Goal: Transaction & Acquisition: Purchase product/service

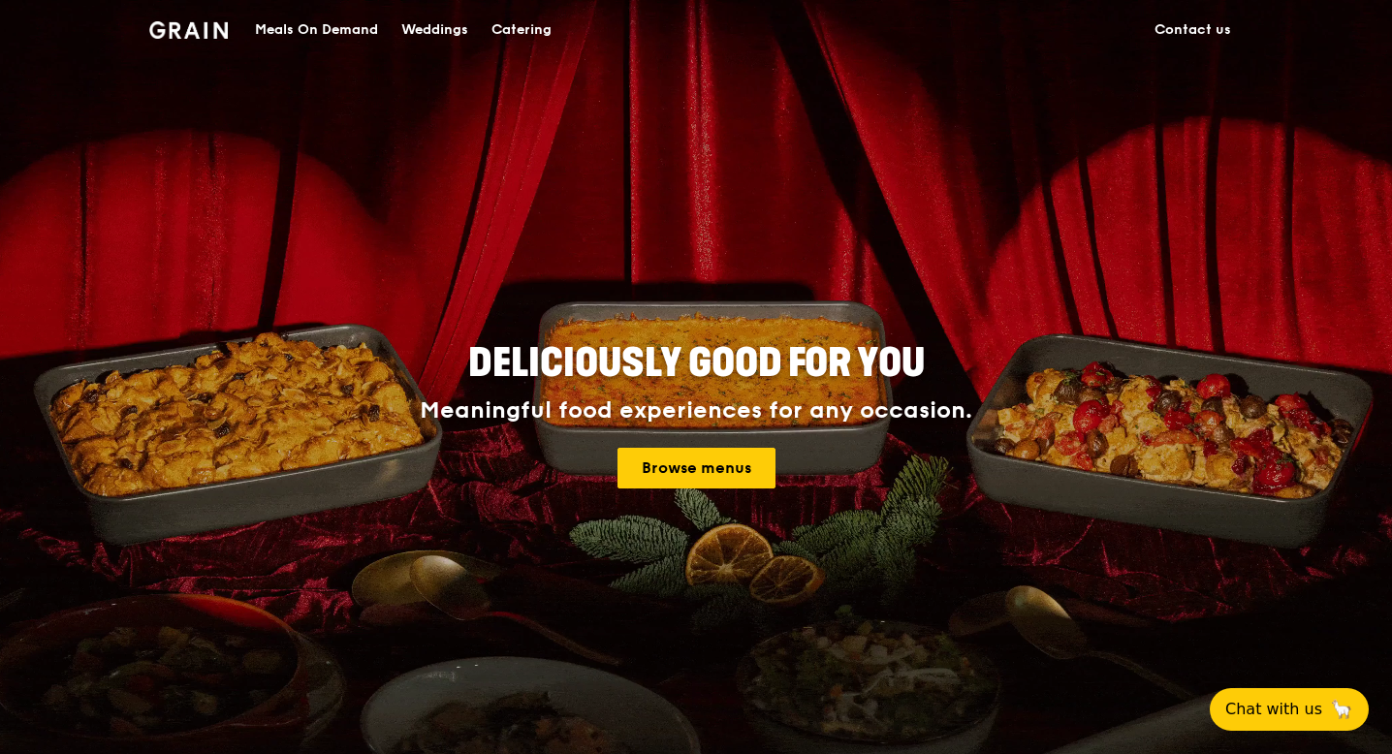
click at [529, 33] on div "Catering" at bounding box center [521, 30] width 60 height 58
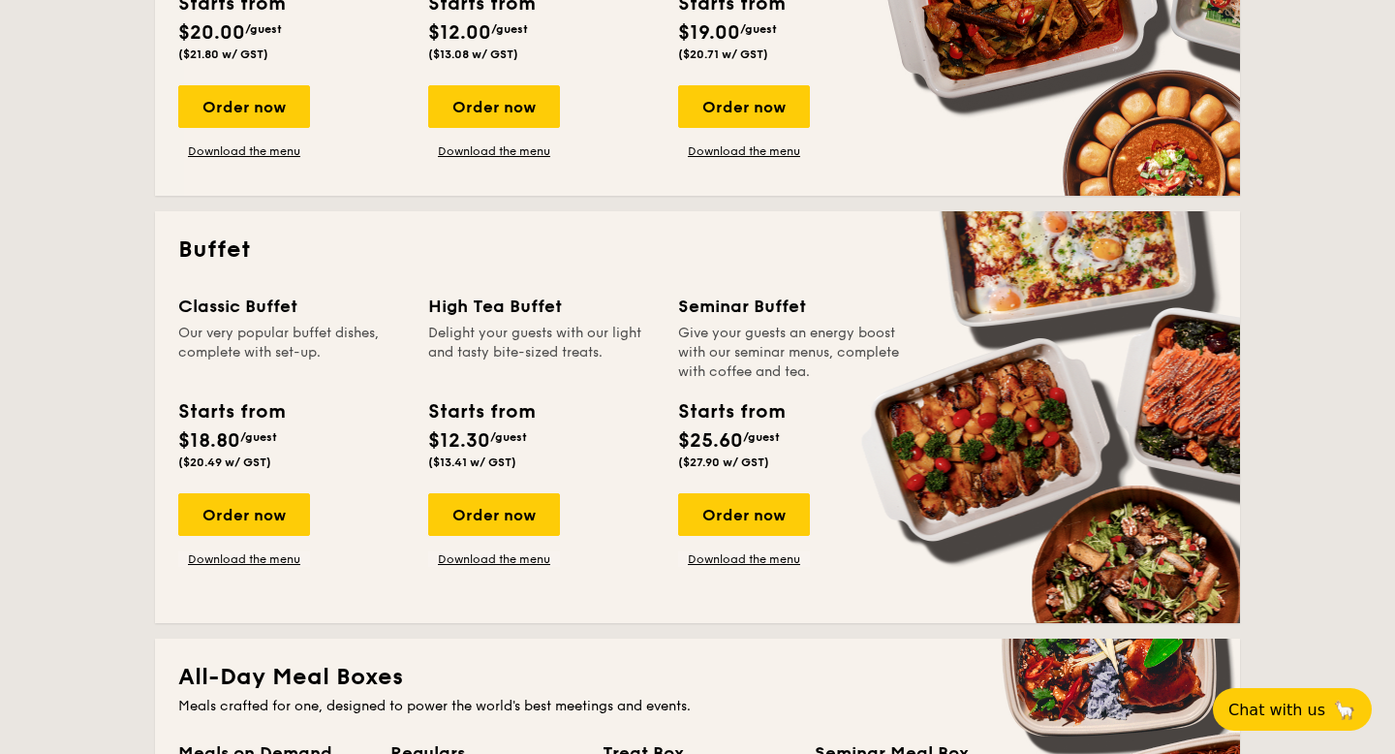
scroll to position [669, 0]
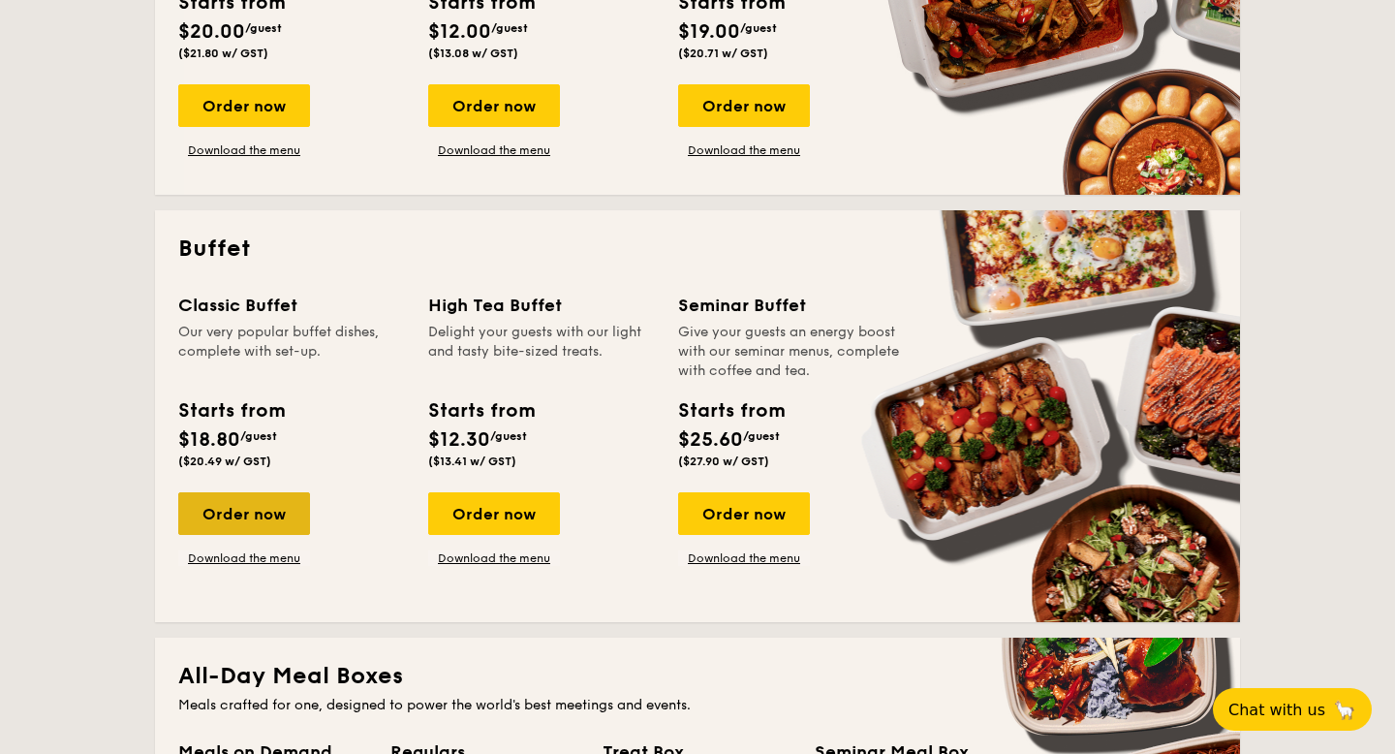
click at [238, 516] on div "Order now" at bounding box center [244, 513] width 132 height 43
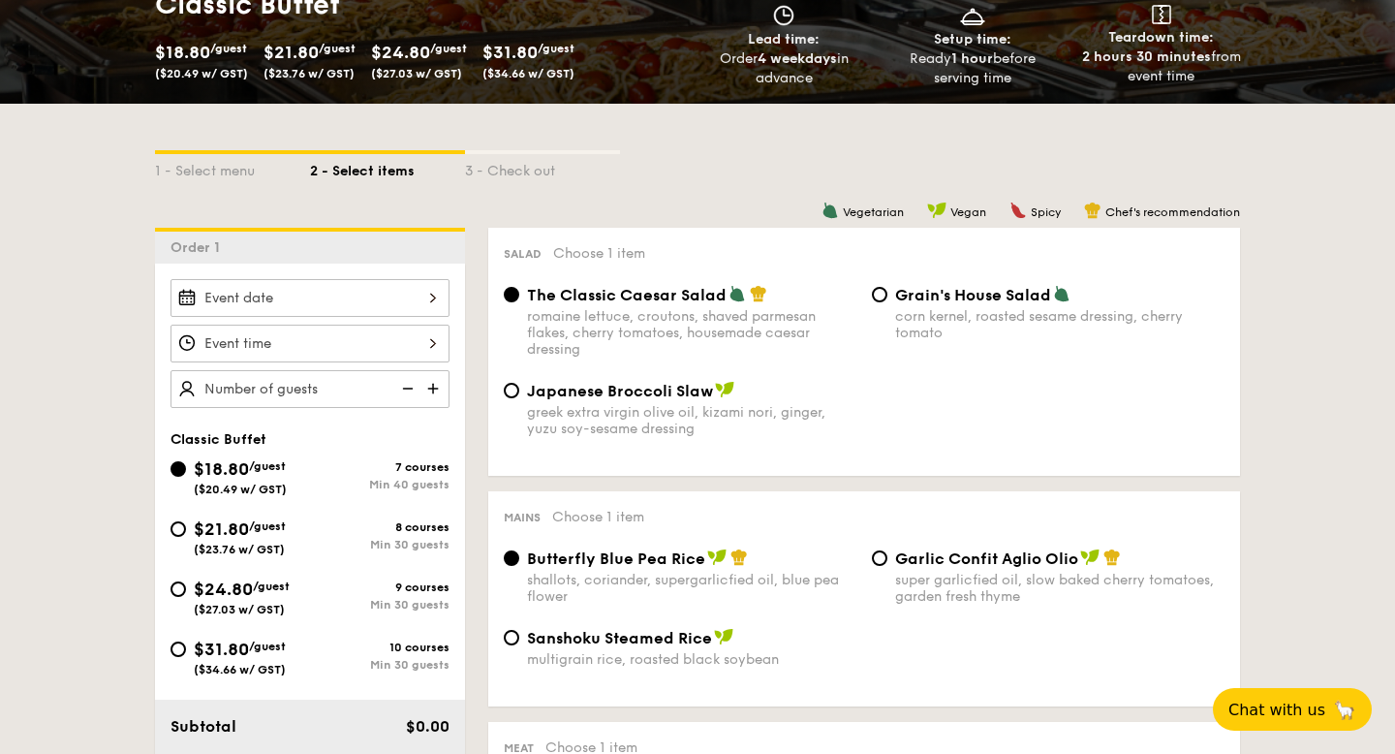
scroll to position [425, 0]
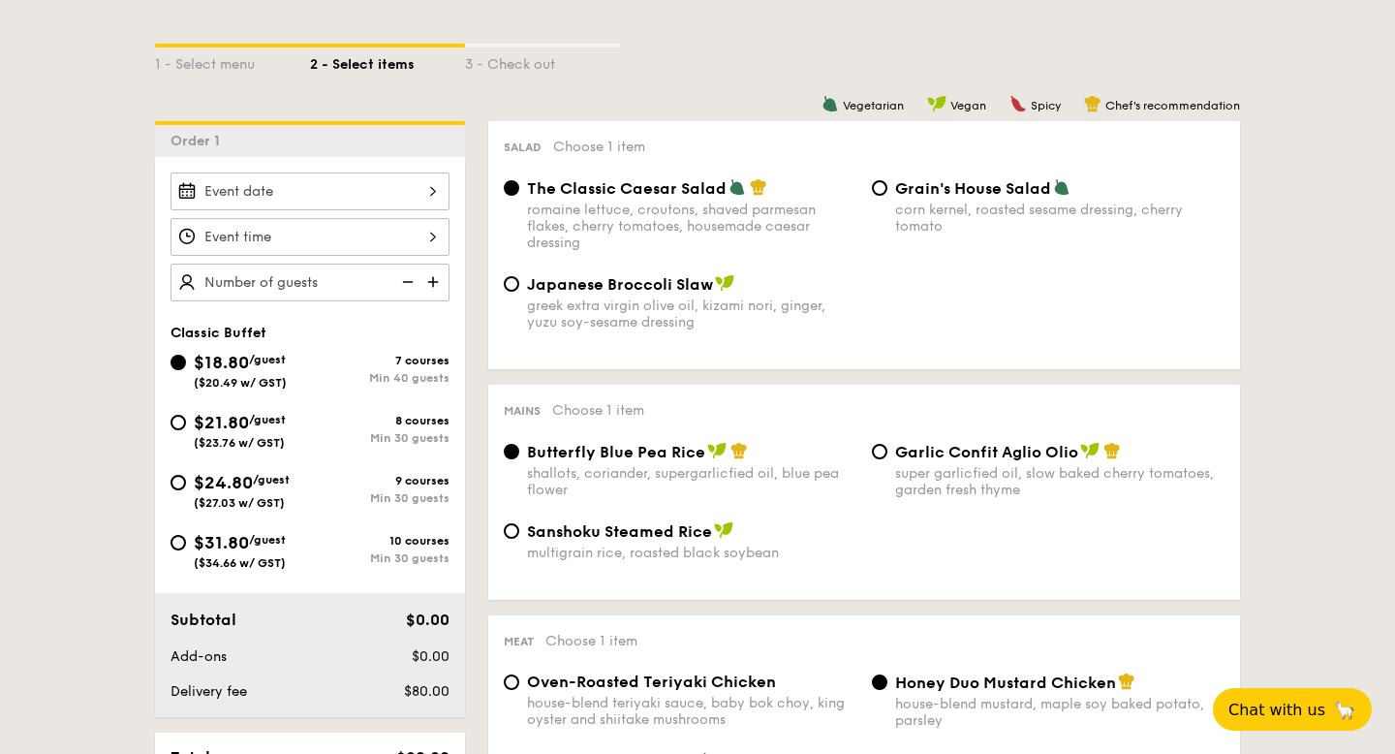
click at [244, 437] on span "($23.76 w/ GST)" at bounding box center [239, 443] width 91 height 14
click at [186, 430] on input "$21.80 /guest ($23.76 w/ GST) 8 courses Min 30 guests" at bounding box center [179, 423] width 16 height 16
radio input "true"
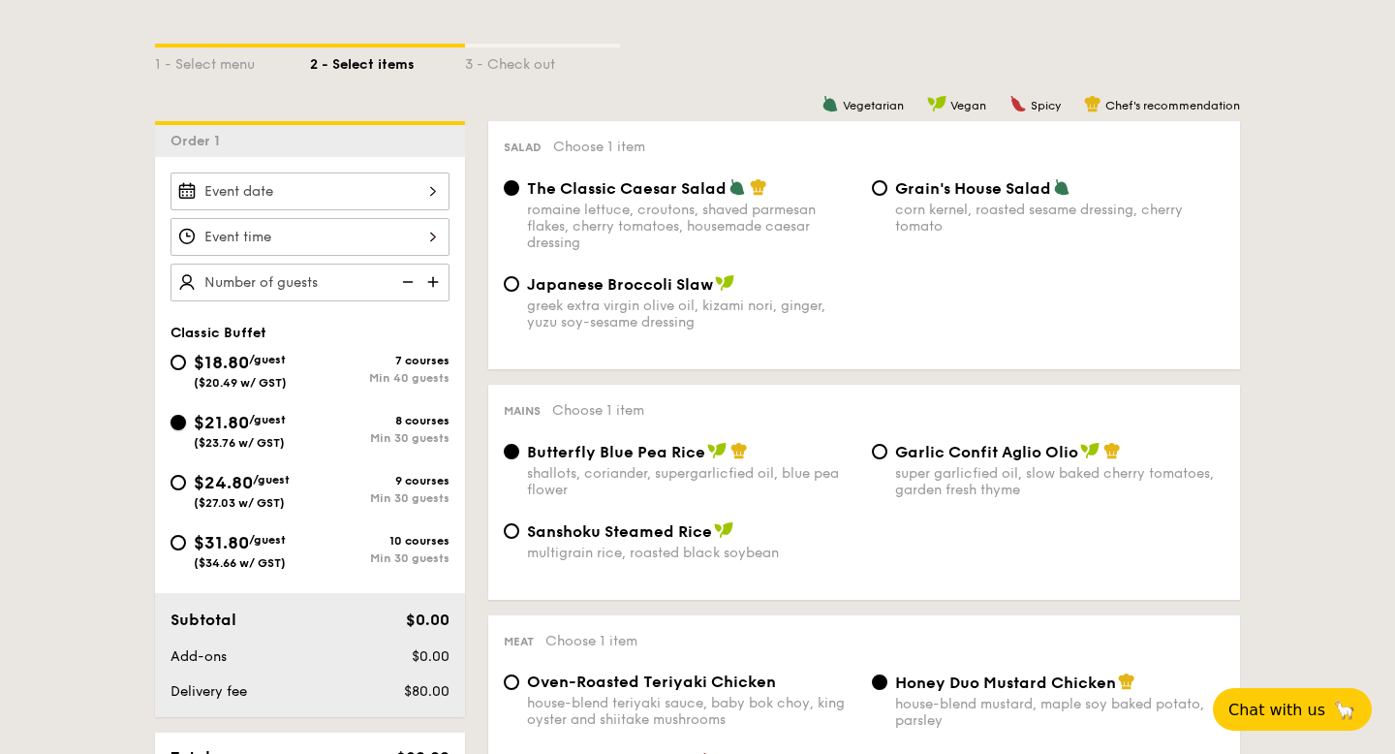
radio input "true"
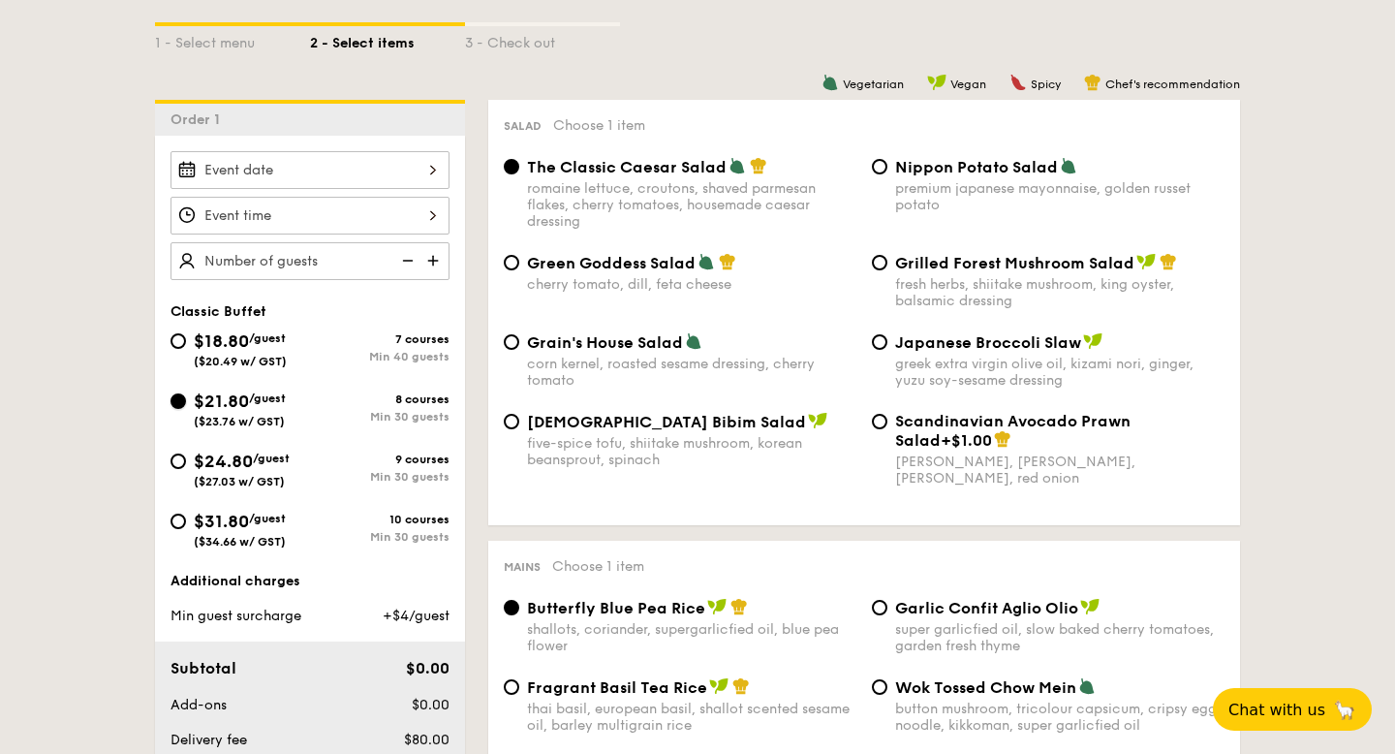
scroll to position [450, 0]
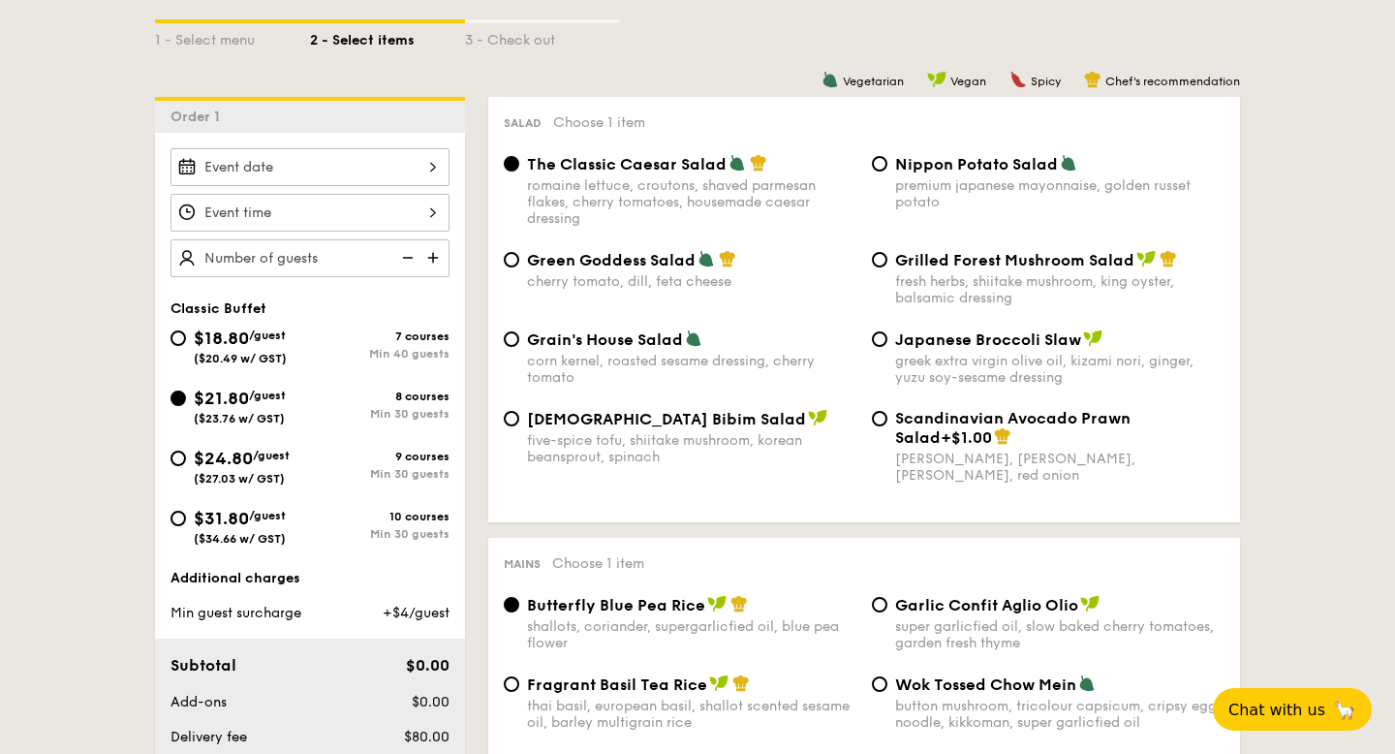
click at [1191, 274] on div "fresh herbs, shiitake mushroom, king oyster, balsamic dressing" at bounding box center [1059, 289] width 329 height 33
click at [888, 267] on input "Grilled Forest Mushroom Salad fresh herbs, shiitake mushroom, king oyster, bals…" at bounding box center [880, 260] width 16 height 16
radio input "true"
click at [544, 176] on div "The Classic Caesar Salad romaine lettuce, croutons, shaved parmesan flakes, che…" at bounding box center [691, 190] width 329 height 73
click at [519, 172] on input "The Classic Caesar Salad romaine lettuce, croutons, shaved parmesan flakes, che…" at bounding box center [512, 164] width 16 height 16
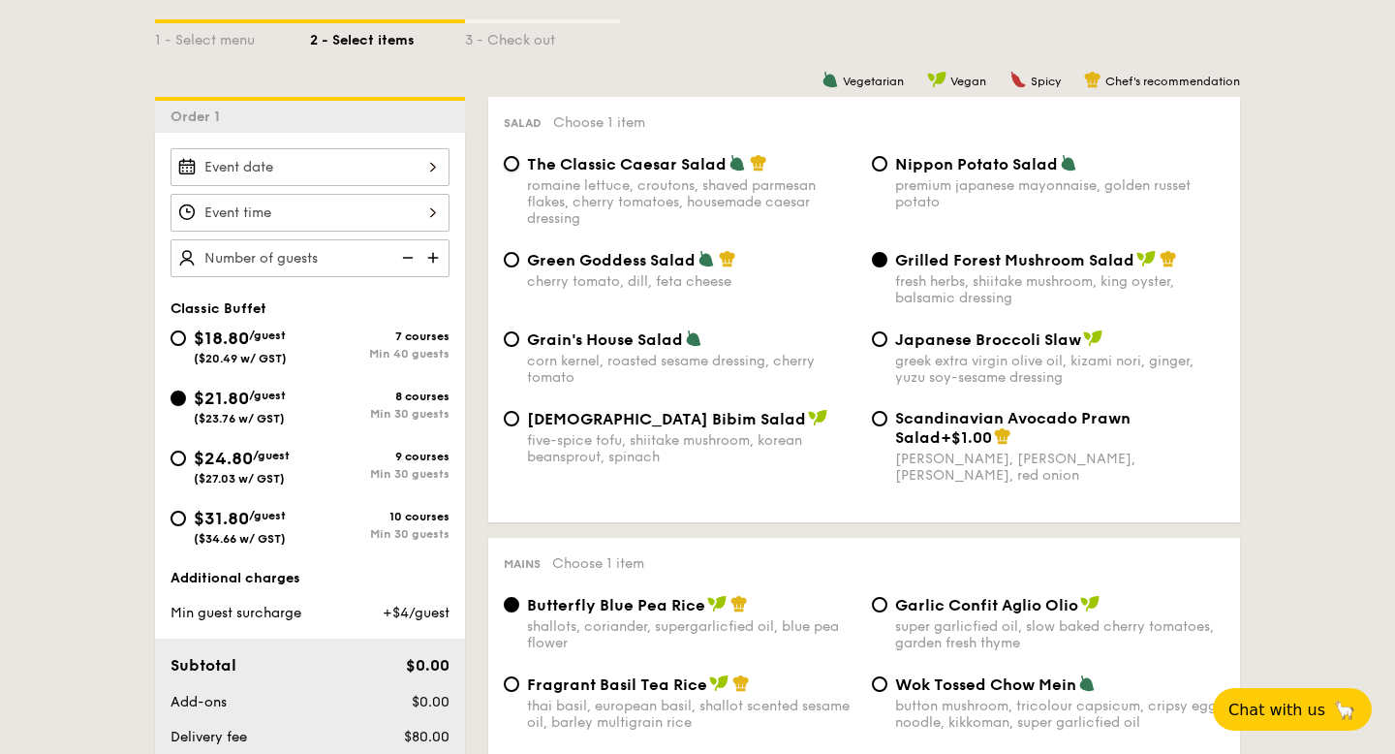
radio input "true"
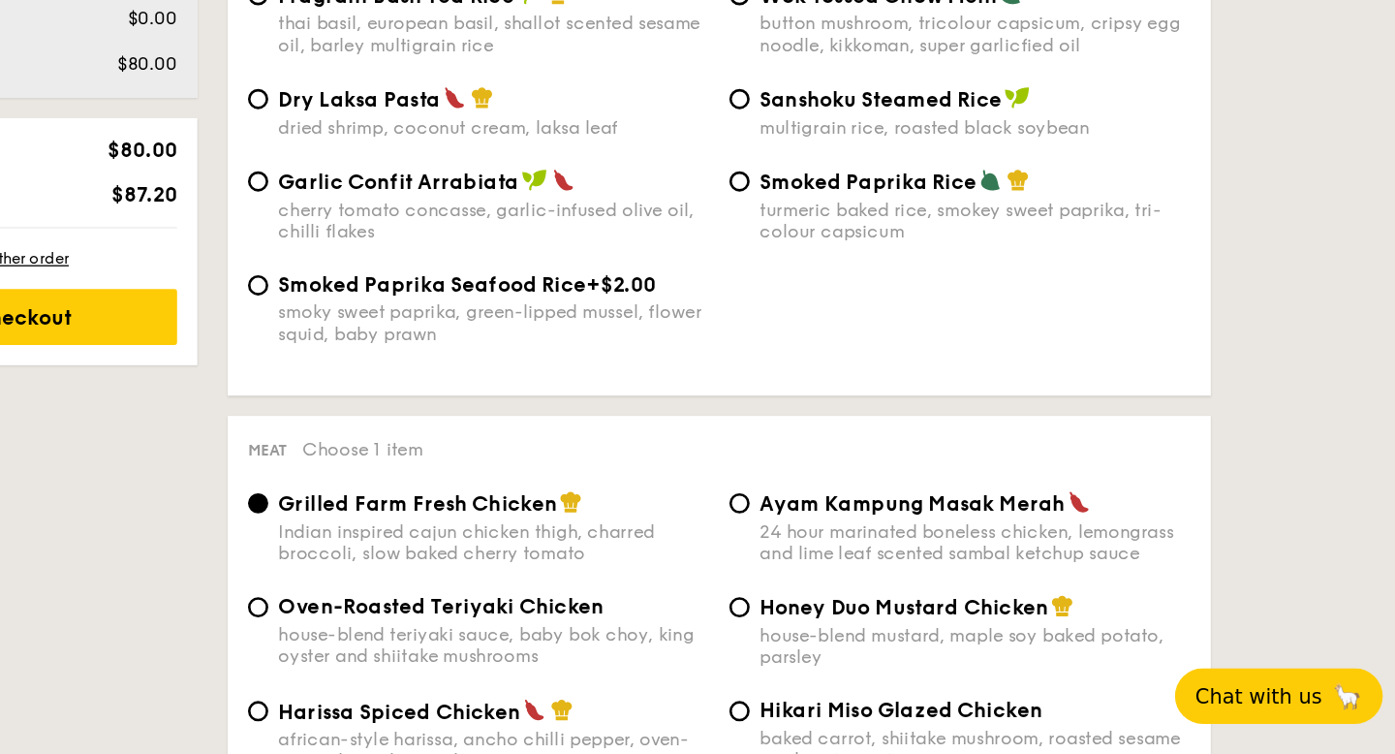
scroll to position [960, 0]
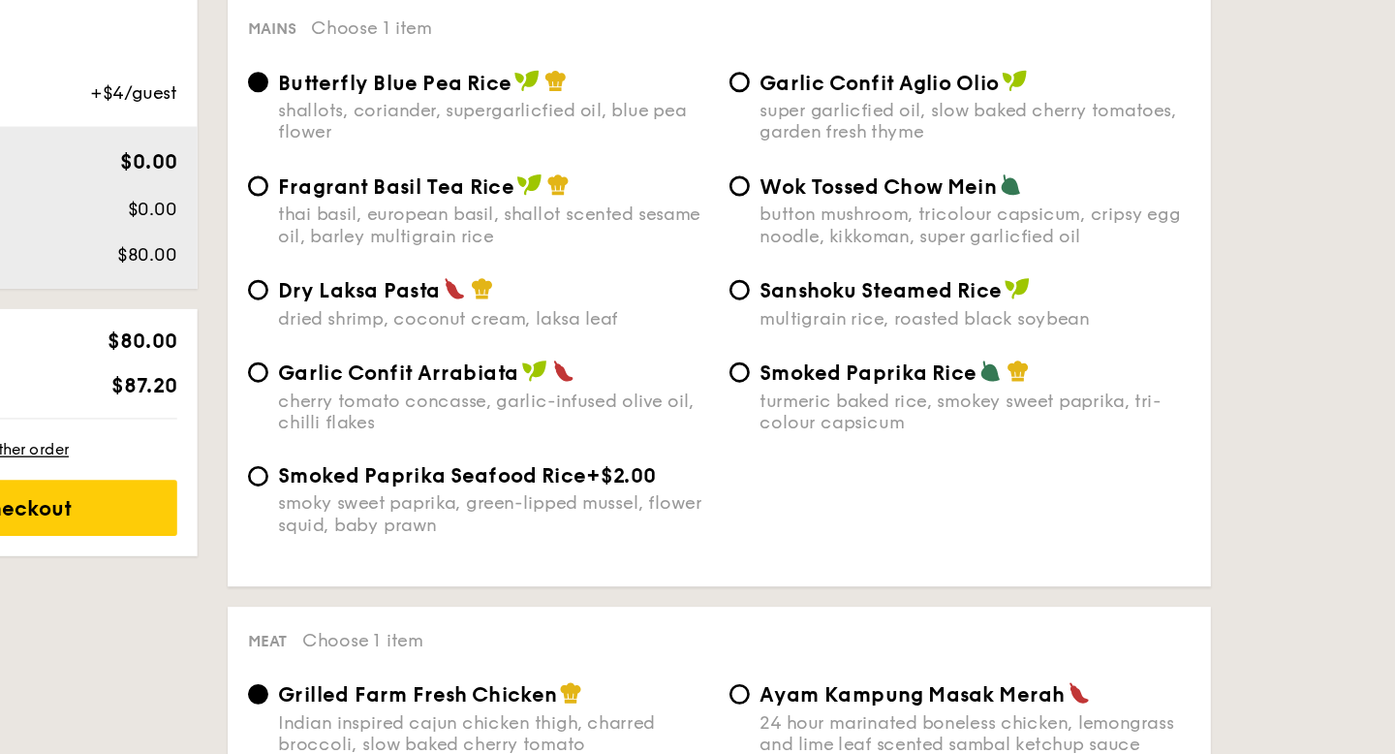
click at [657, 261] on img at bounding box center [661, 251] width 17 height 17
click at [519, 261] on input "Dry Laksa Pasta dried shrimp, coconut cream, laksa leaf" at bounding box center [512, 253] width 16 height 16
radio input "true"
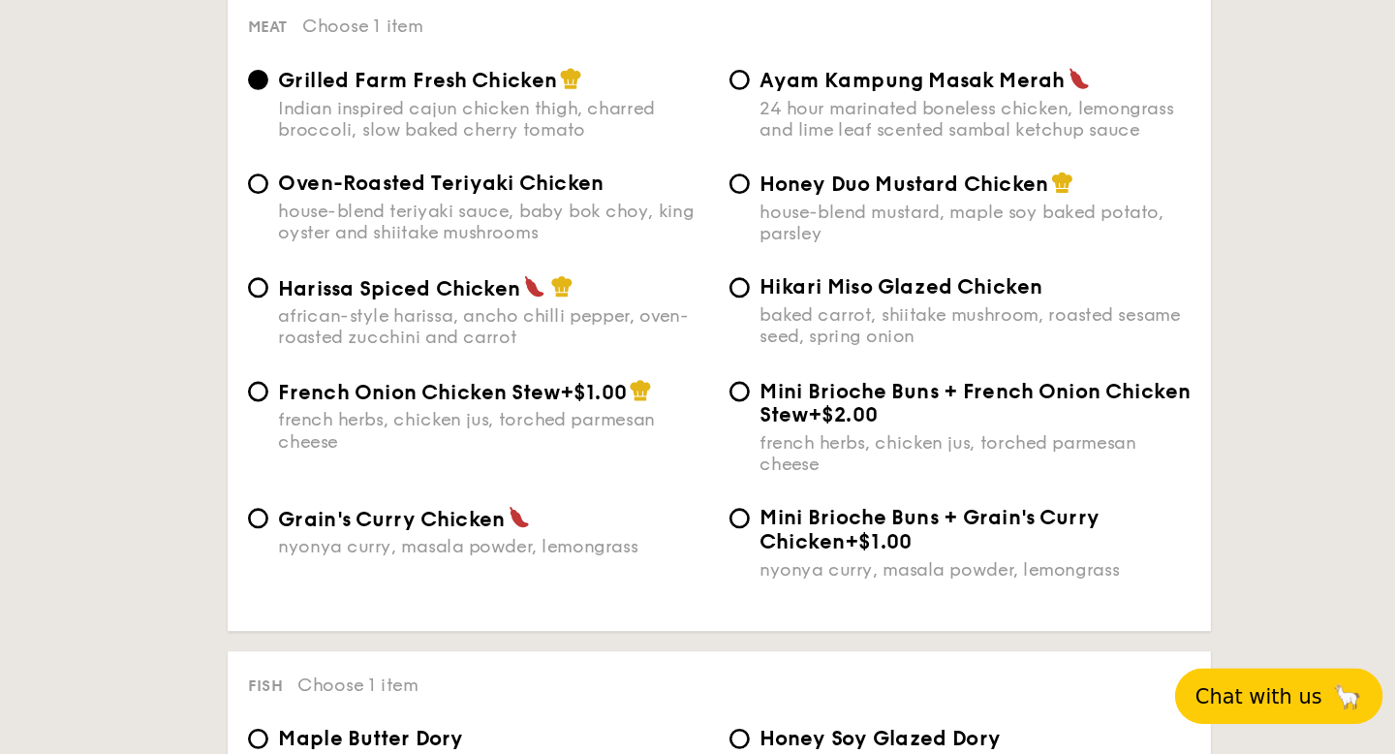
scroll to position [1285, 0]
click at [1082, 345] on div "house-blend mustard, maple soy baked potato, parsley" at bounding box center [1059, 346] width 329 height 33
click at [888, 325] on input "Honey Duo Mustard Chicken house-blend mustard, maple soy baked potato, parsley" at bounding box center [880, 317] width 16 height 16
radio input "true"
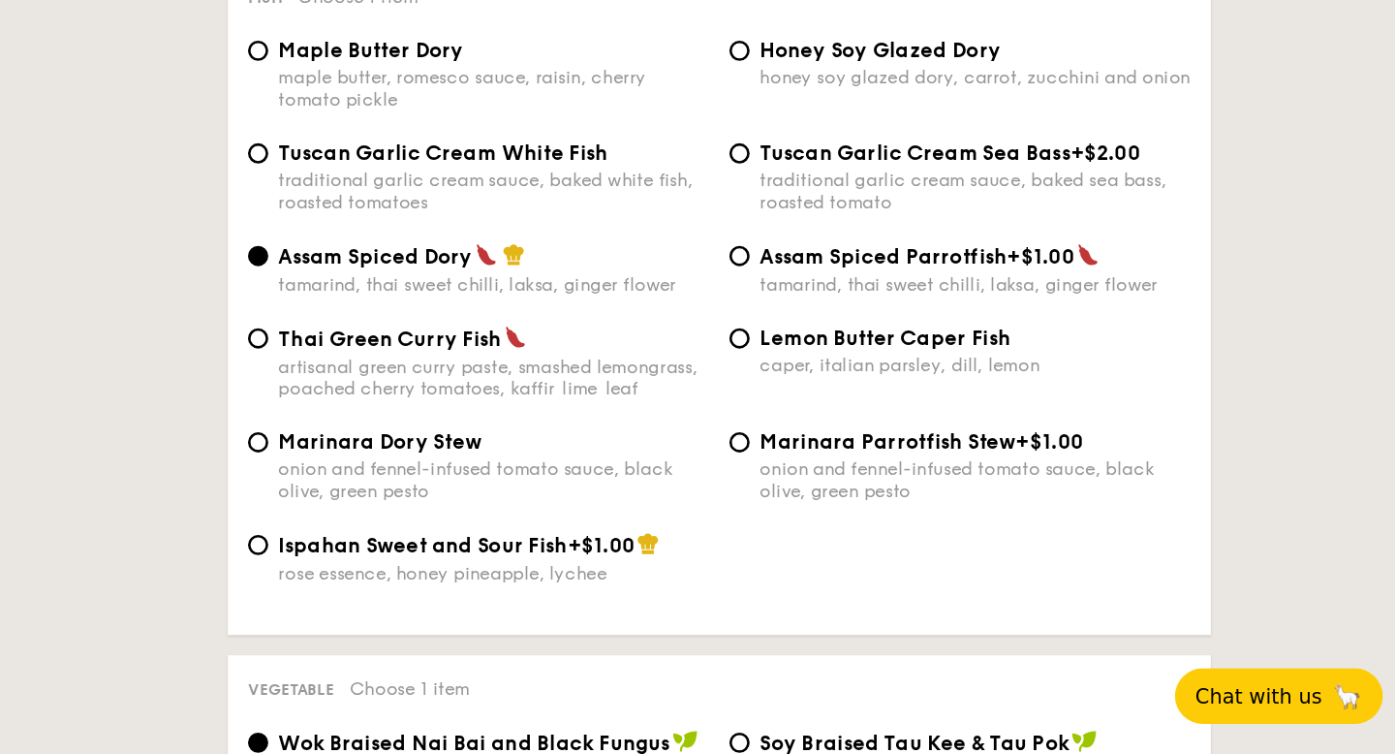
scroll to position [1812, 0]
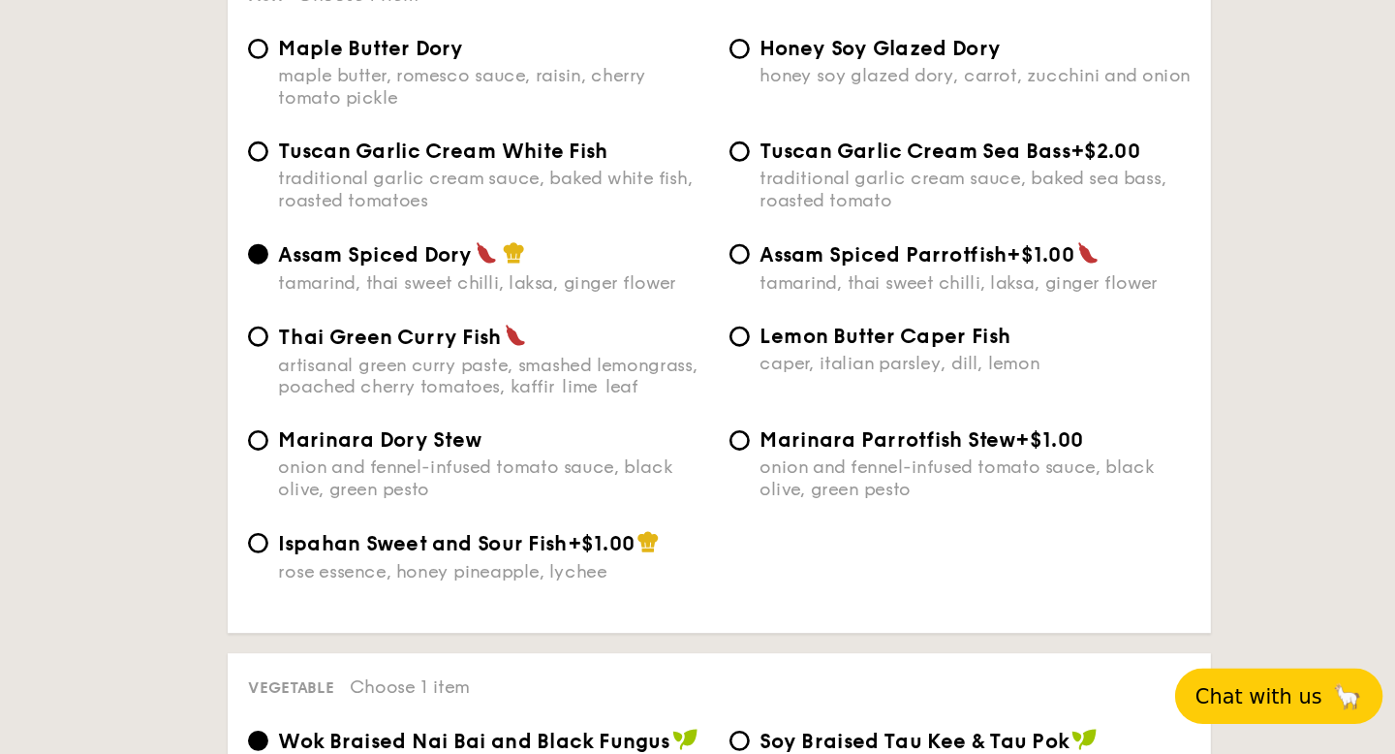
click at [1075, 463] on div "caper, italian parsley, dill, lemon" at bounding box center [1059, 455] width 329 height 16
click at [888, 442] on input "Lemon Butter Caper Fish caper, italian parsley, dill, lemon" at bounding box center [880, 434] width 16 height 16
radio input "true"
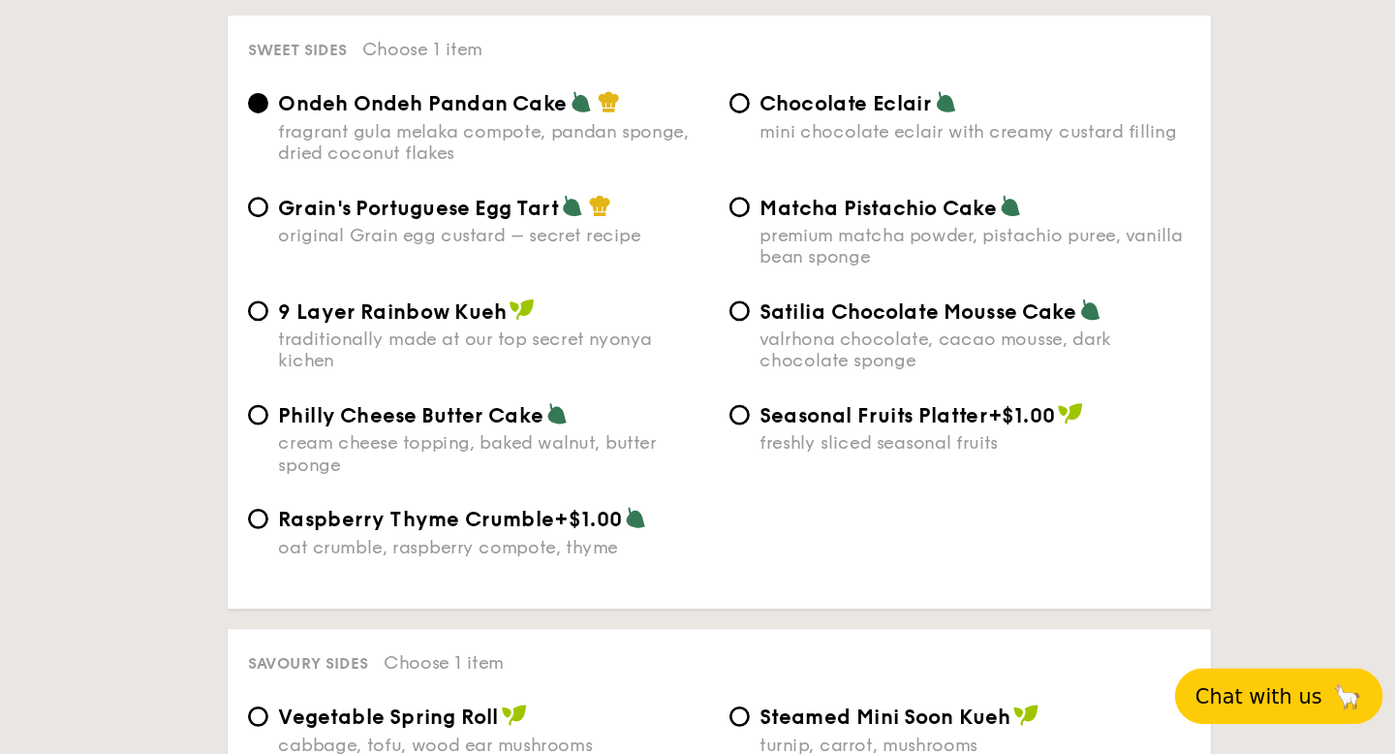
scroll to position [2726, 0]
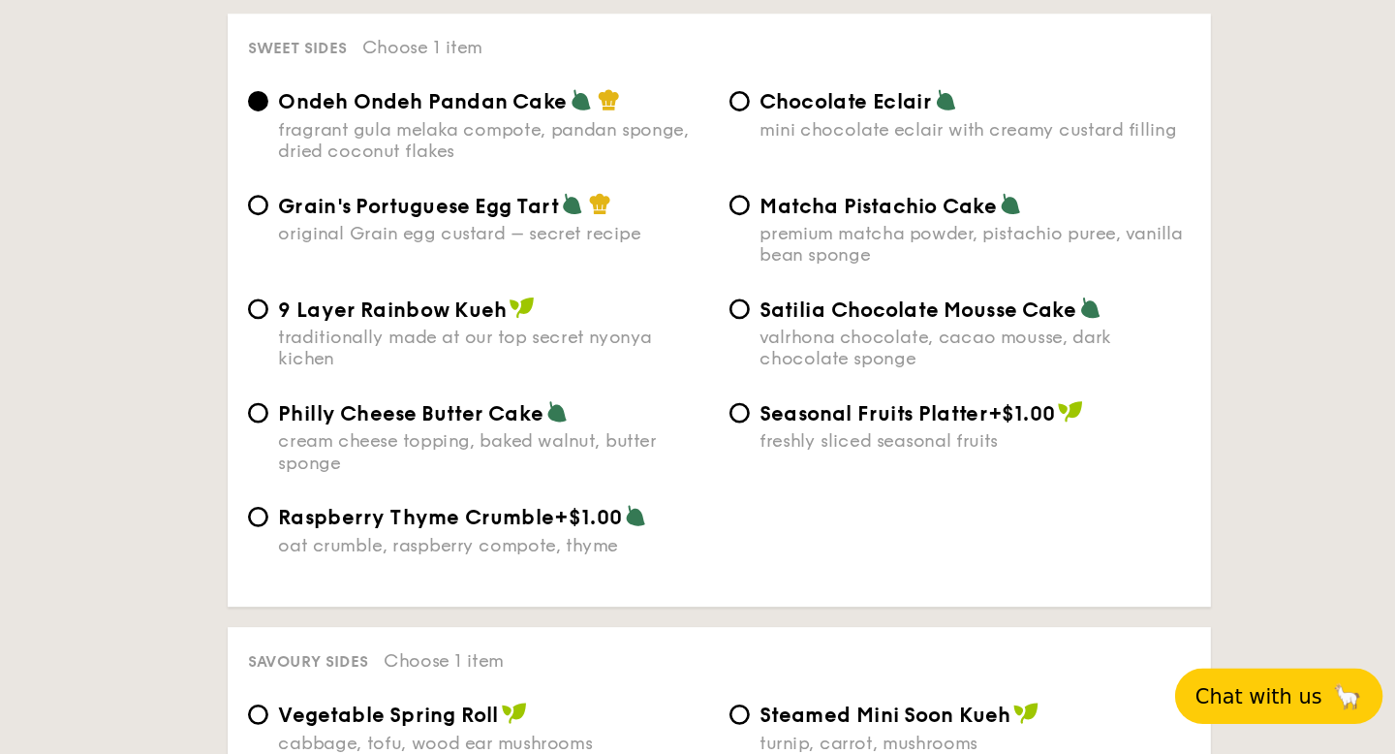
click at [1088, 379] on div "premium matcha powder, pistachio puree, vanilla bean sponge" at bounding box center [1059, 364] width 329 height 33
click at [888, 342] on input "Matcha Pistachio Cake premium matcha powder, pistachio puree, vanilla bean spon…" at bounding box center [880, 335] width 16 height 16
radio input "true"
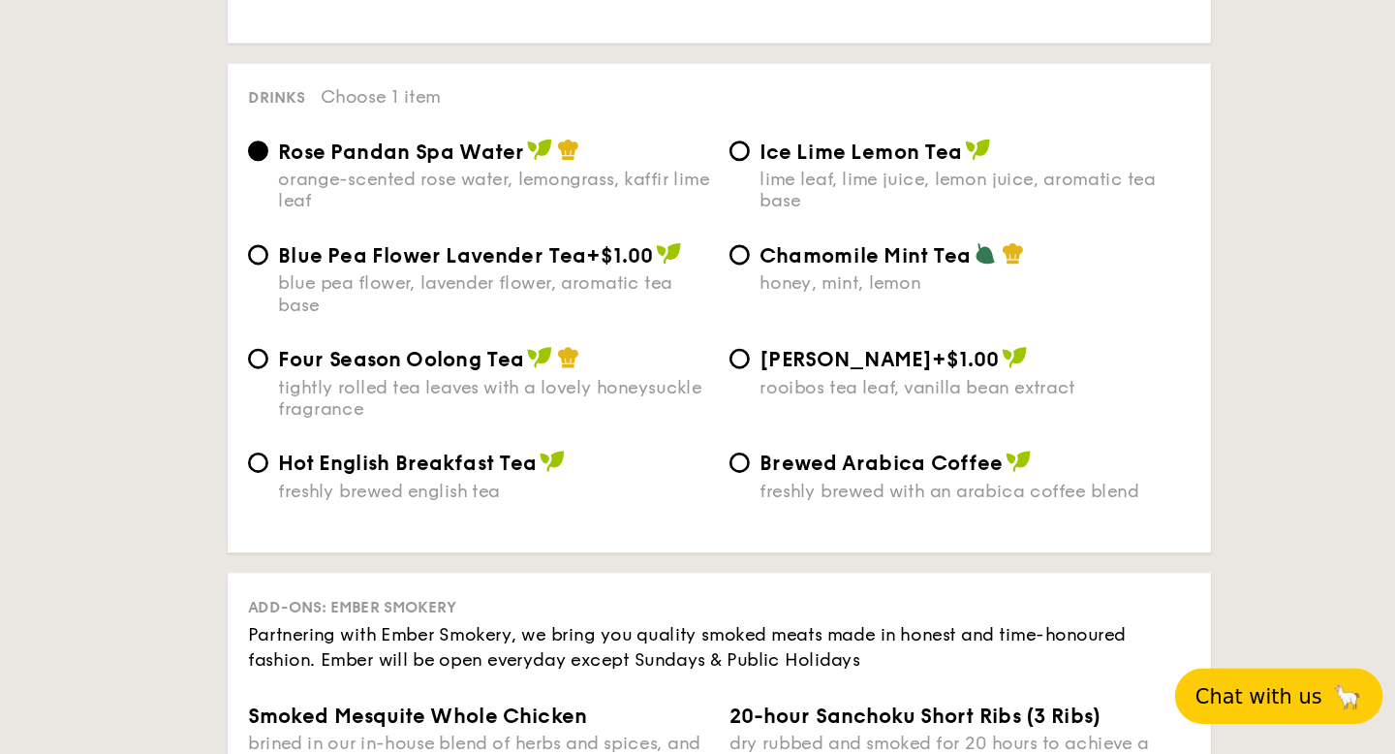
scroll to position [3545, 0]
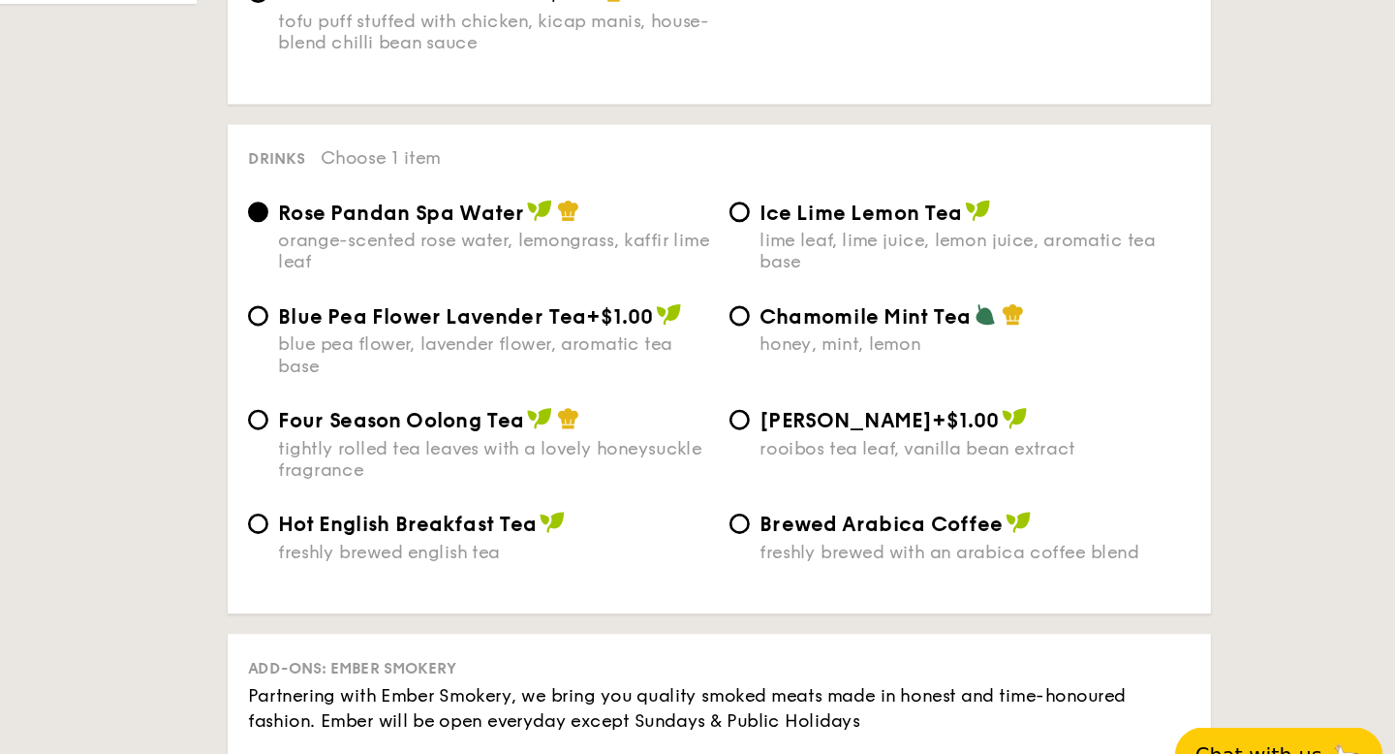
click at [723, 460] on img at bounding box center [726, 451] width 19 height 17
click at [519, 460] on input "Four Season Oolong Tea tightly rolled tea leaves with a lovely honeysuckle frag…" at bounding box center [512, 453] width 16 height 16
radio input "true"
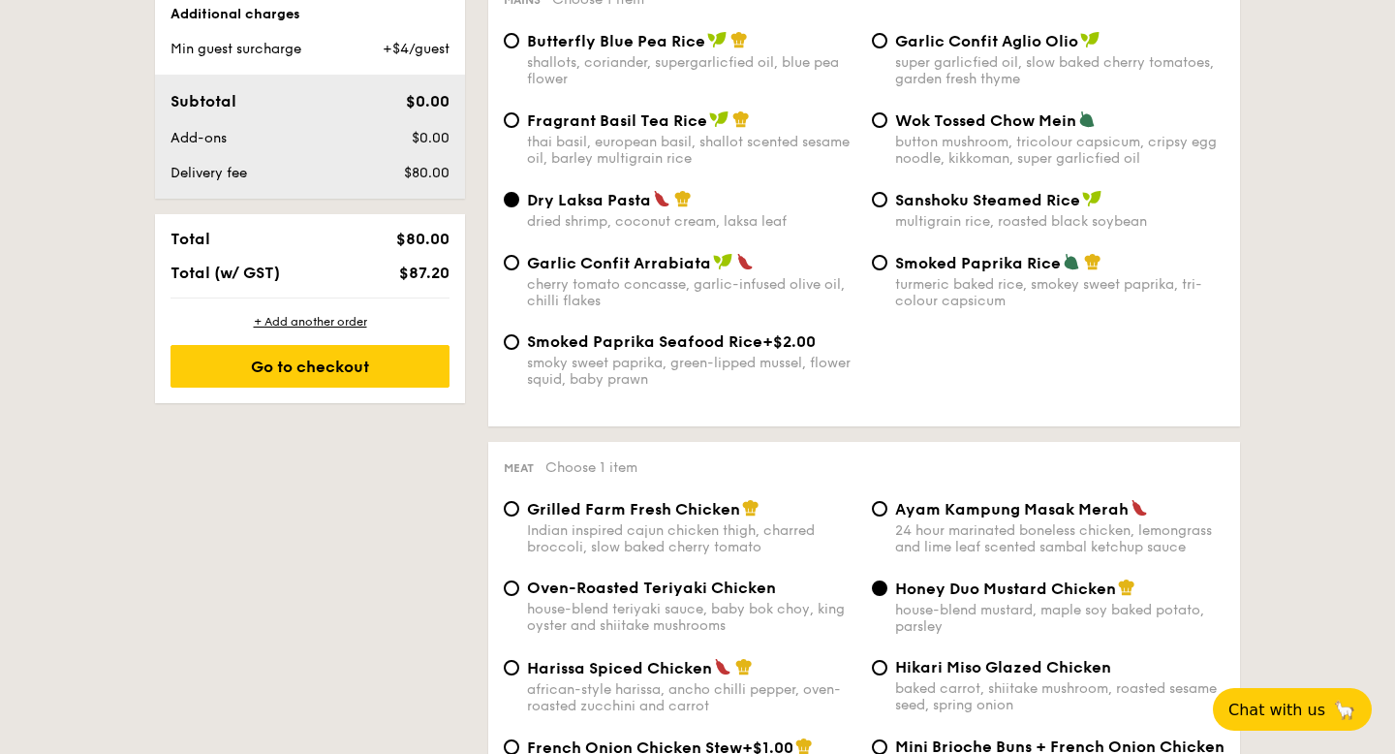
scroll to position [1019, 0]
